Goal: Find specific page/section: Find specific page/section

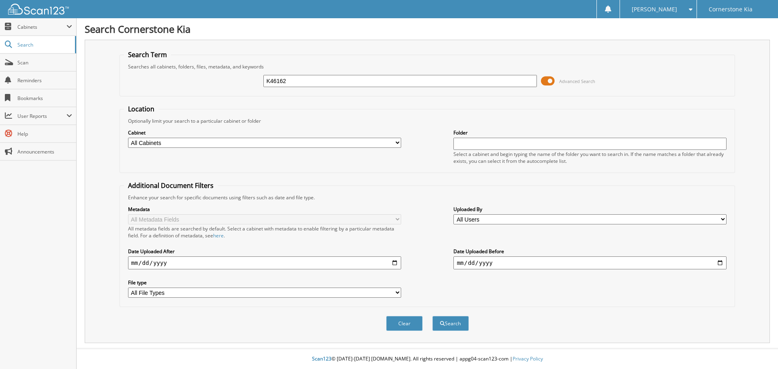
type input "K46162"
click at [555, 80] on span "Advanced Search" at bounding box center [568, 81] width 54 height 12
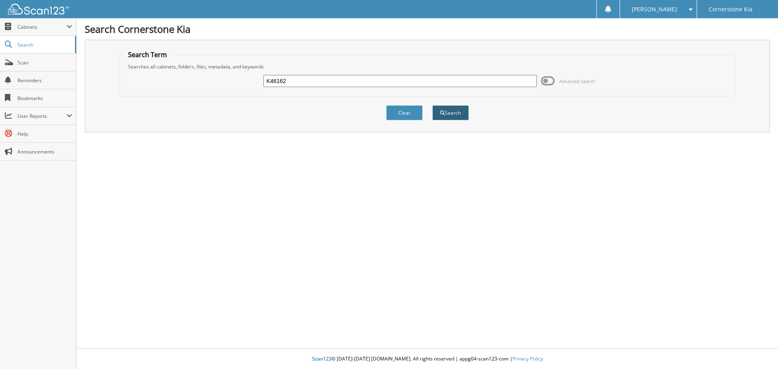
click at [441, 115] on span "submit" at bounding box center [442, 113] width 5 height 5
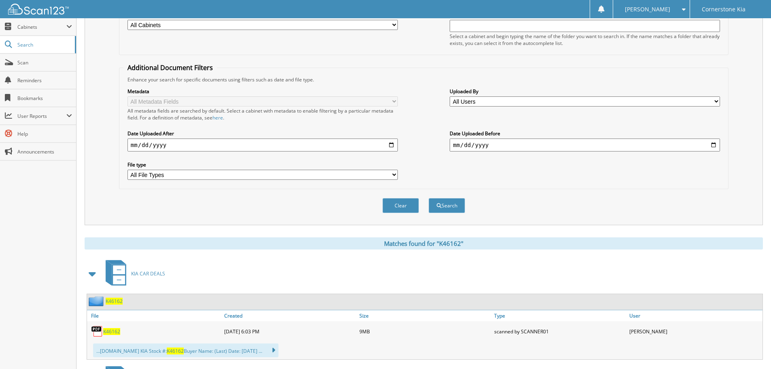
scroll to position [202, 0]
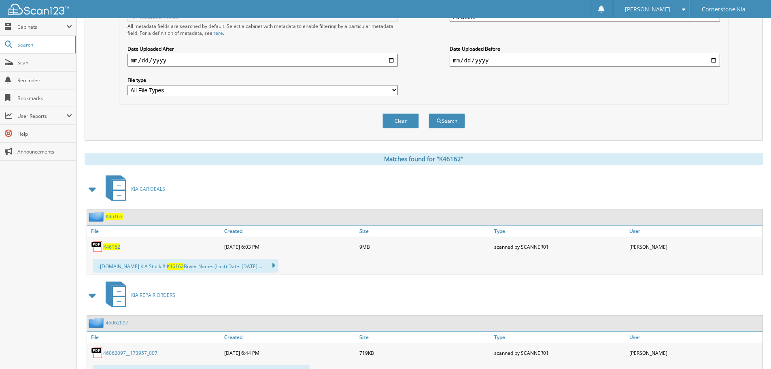
click at [114, 249] on span "K46162" at bounding box center [111, 246] width 17 height 7
